Goal: Complete application form: Complete application form

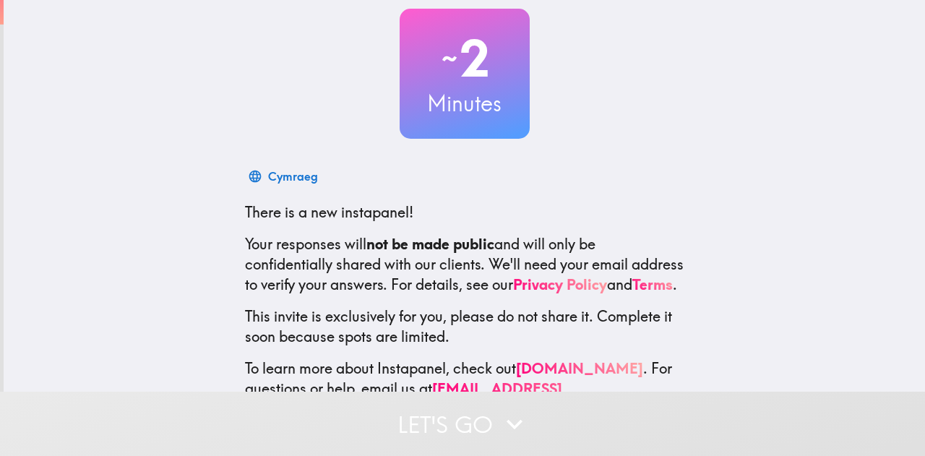
scroll to position [145, 0]
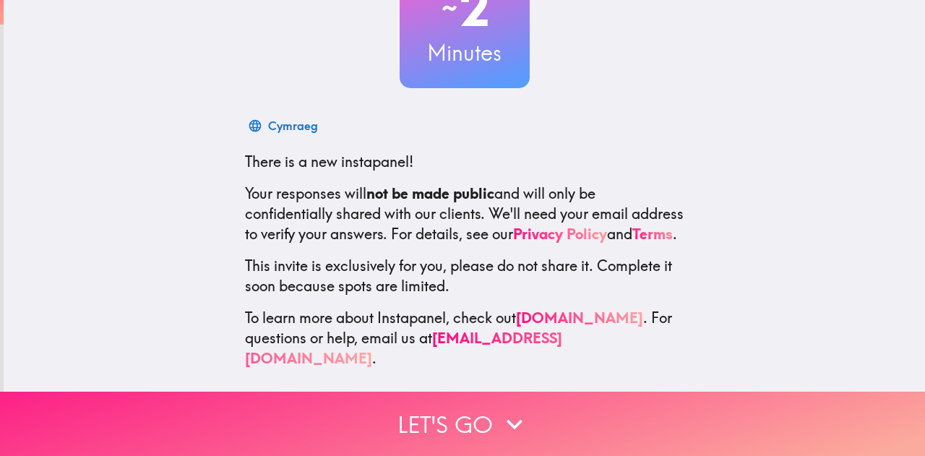
click at [499, 419] on icon "button" at bounding box center [515, 424] width 32 height 32
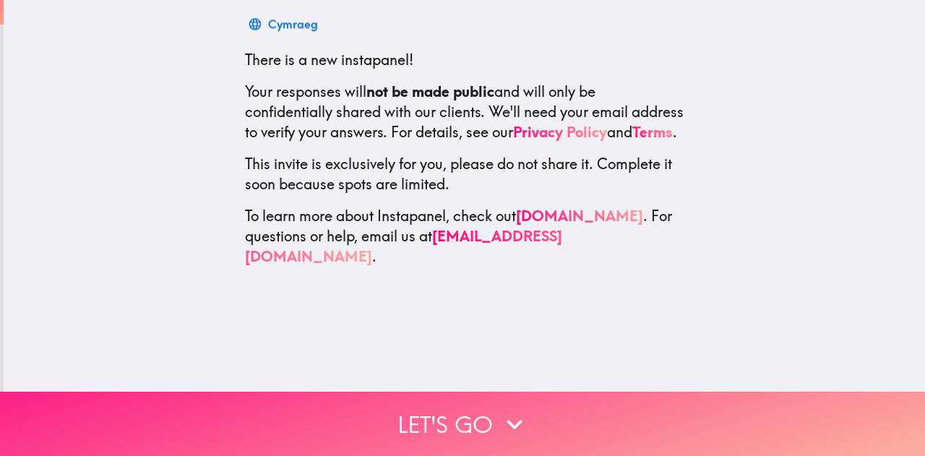
scroll to position [0, 0]
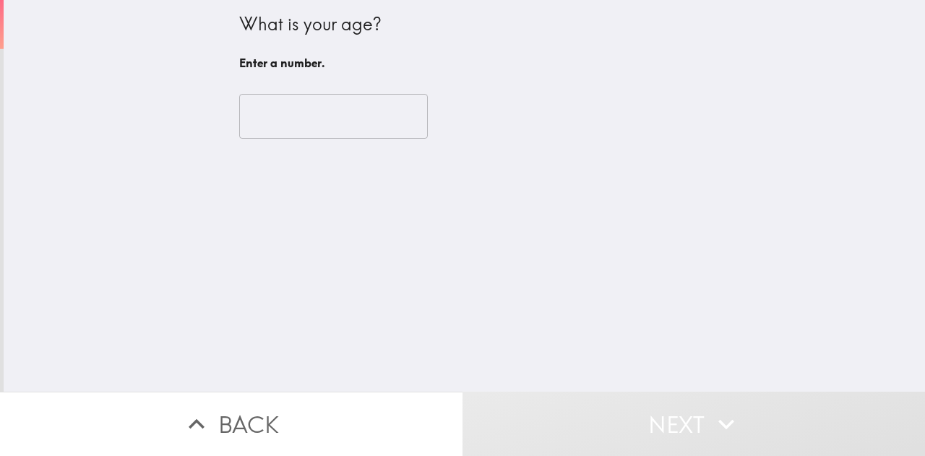
click at [352, 121] on input "number" at bounding box center [333, 116] width 189 height 45
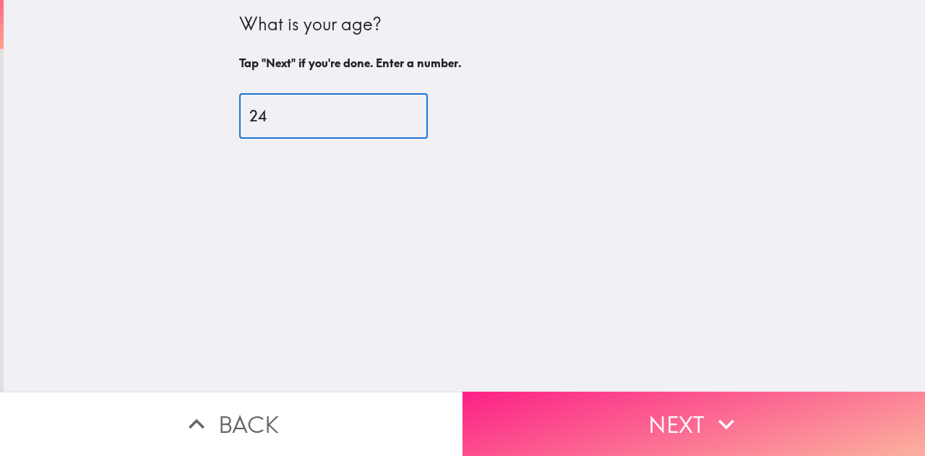
type input "24"
click at [611, 392] on button "Next" at bounding box center [693, 424] width 462 height 64
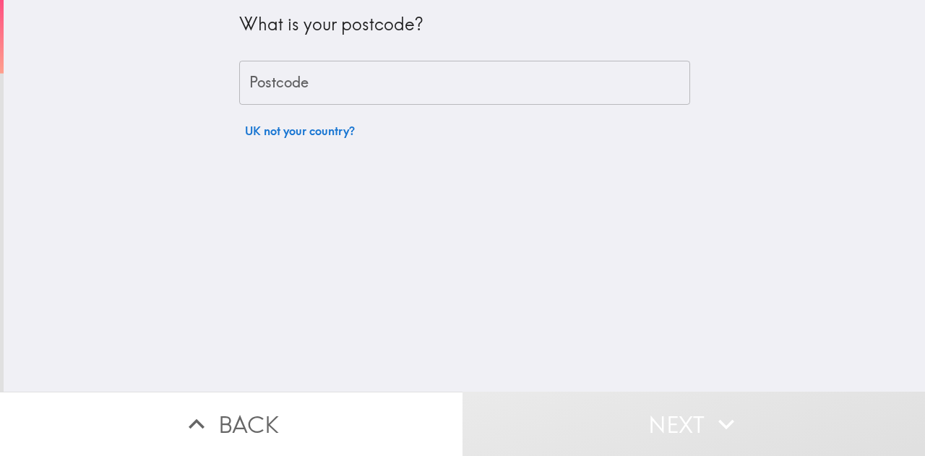
click at [530, 90] on input "Postcode" at bounding box center [464, 83] width 451 height 45
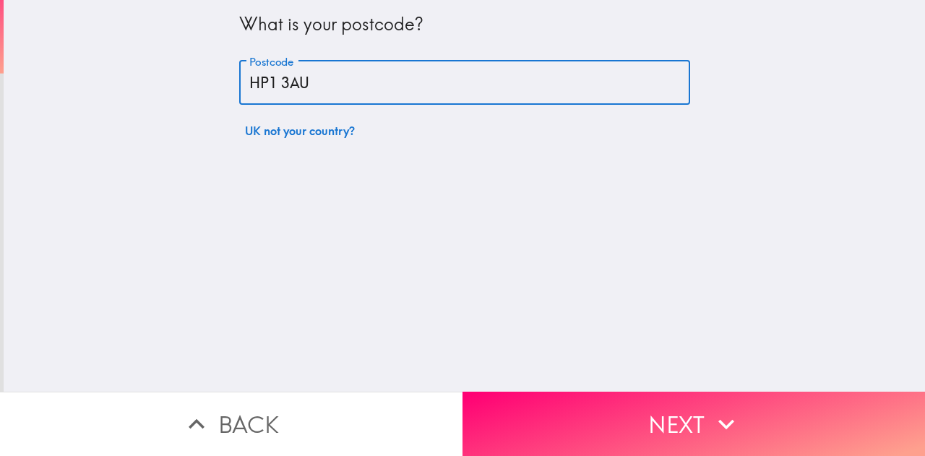
type input "HP1 3AU"
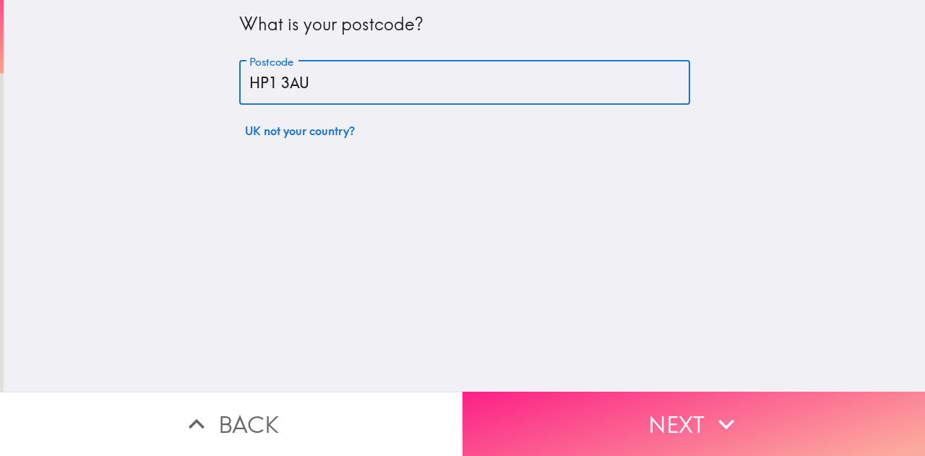
click at [650, 421] on button "Next" at bounding box center [693, 424] width 462 height 64
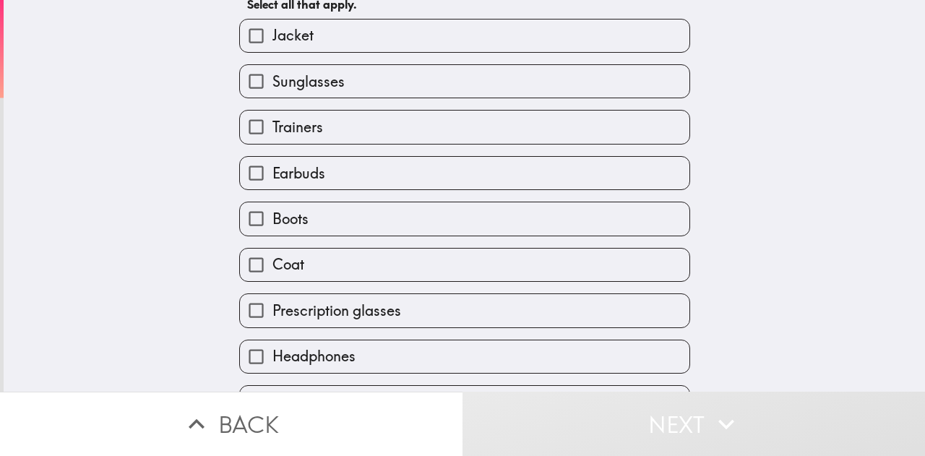
scroll to position [93, 0]
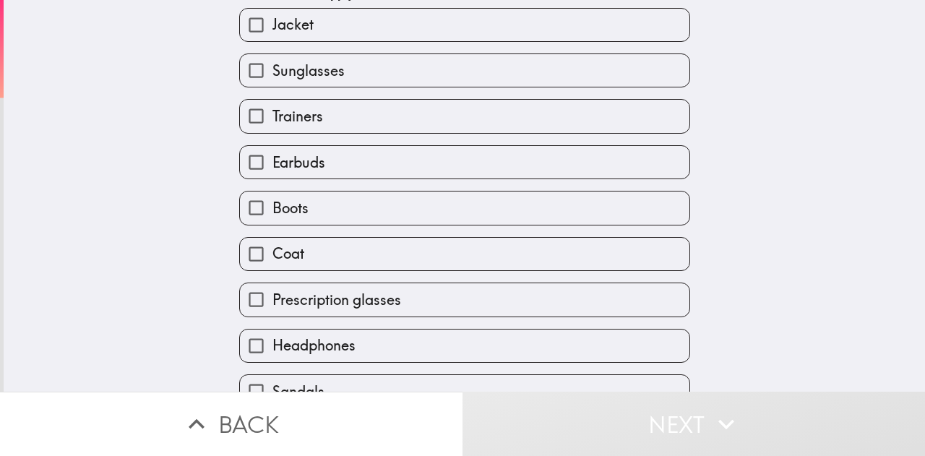
click at [481, 311] on label "Prescription glasses" at bounding box center [464, 299] width 449 height 33
click at [272, 311] on input "Prescription glasses" at bounding box center [256, 299] width 33 height 33
checkbox input "true"
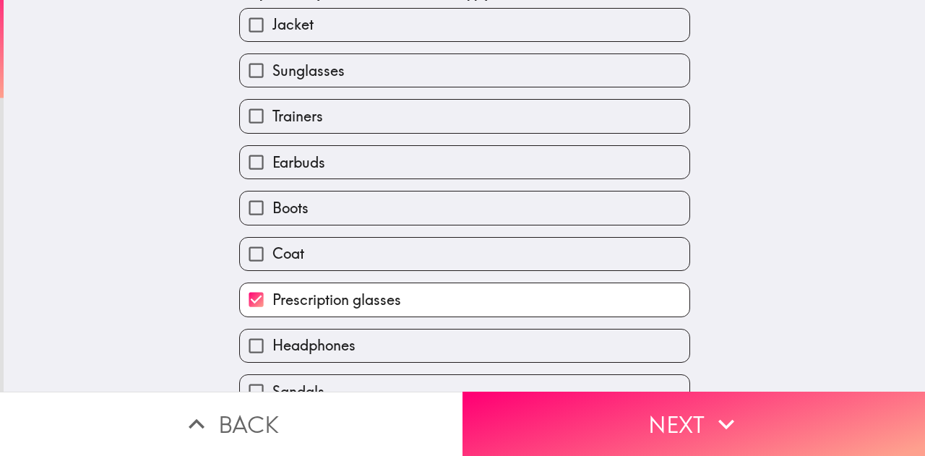
click at [536, 78] on label "Sunglasses" at bounding box center [464, 70] width 449 height 33
click at [272, 78] on input "Sunglasses" at bounding box center [256, 70] width 33 height 33
checkbox input "true"
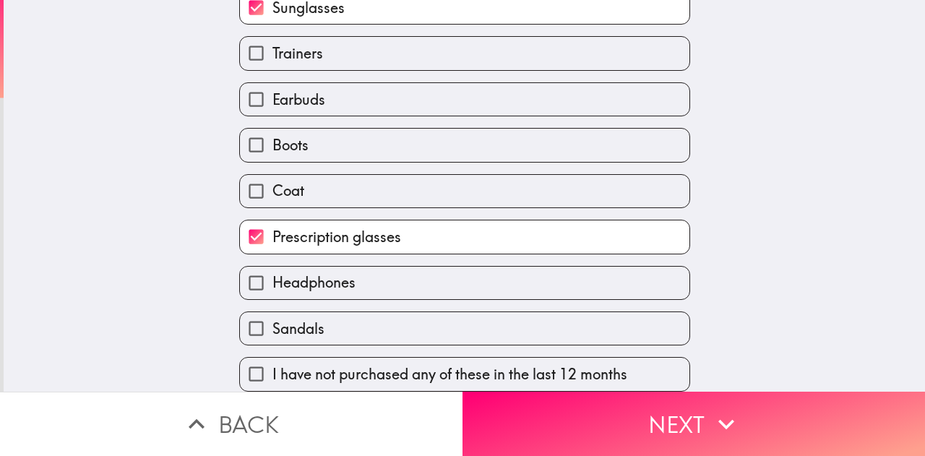
scroll to position [171, 0]
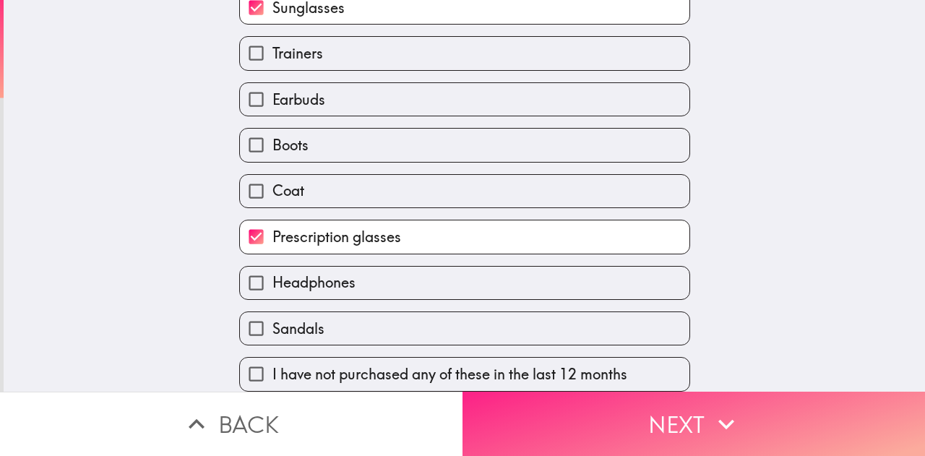
click at [630, 428] on button "Next" at bounding box center [693, 424] width 462 height 64
